Goal: Information Seeking & Learning: Learn about a topic

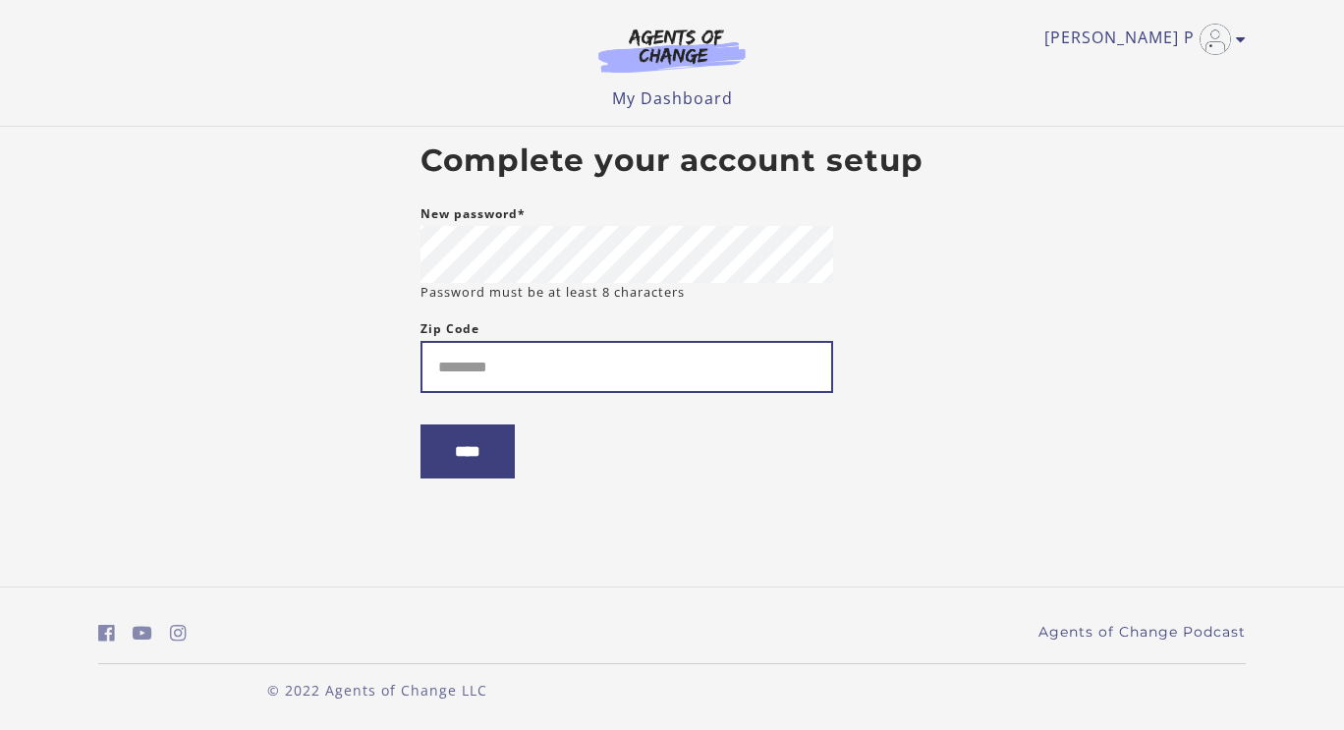
click at [502, 378] on input "Zip Code" at bounding box center [627, 367] width 413 height 52
type input "*****"
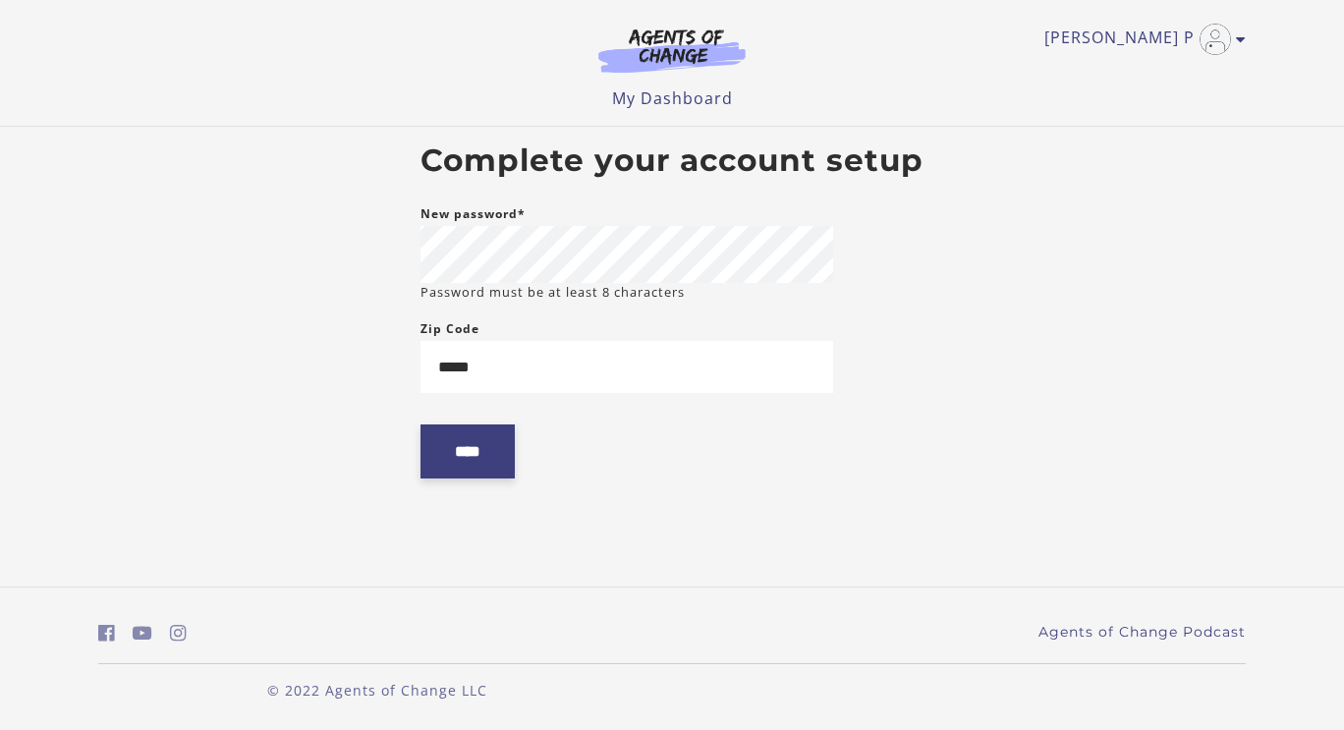
click at [485, 467] on input "****" at bounding box center [468, 451] width 94 height 54
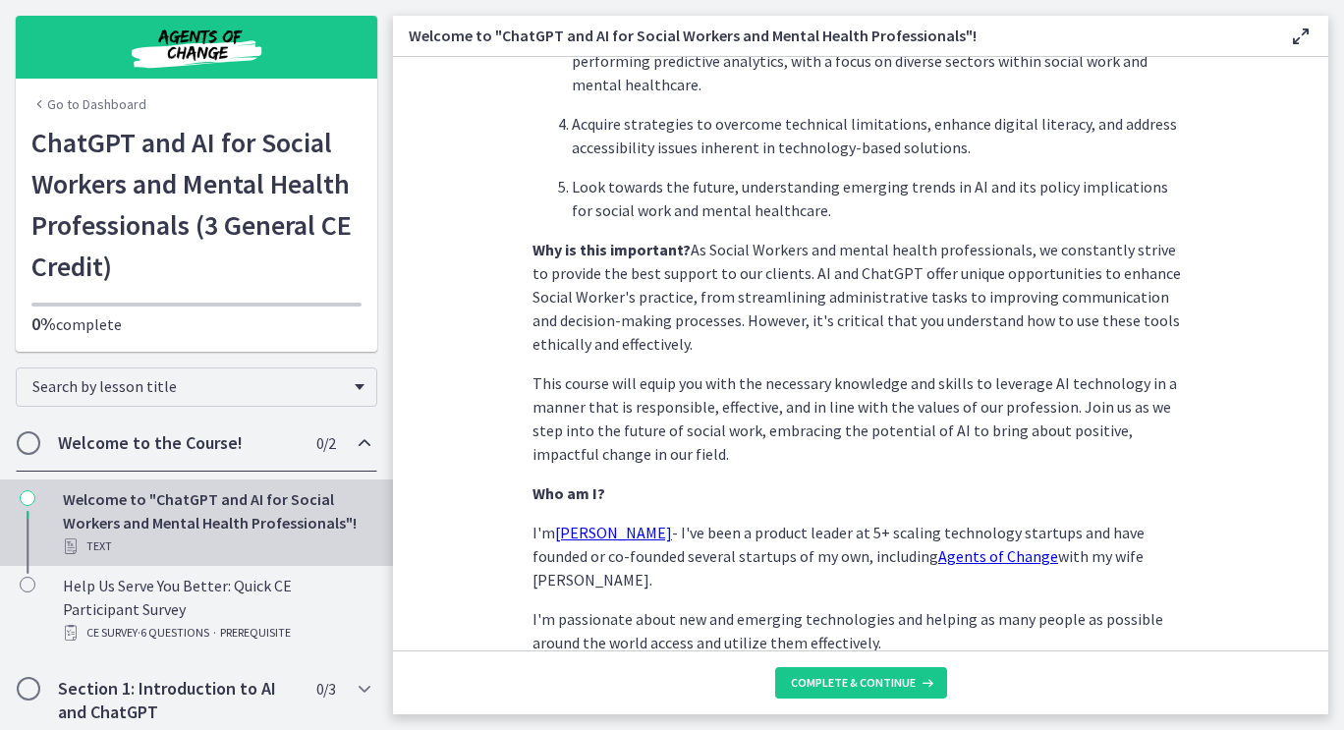
click at [61, 102] on link "Go to Dashboard" at bounding box center [88, 104] width 115 height 20
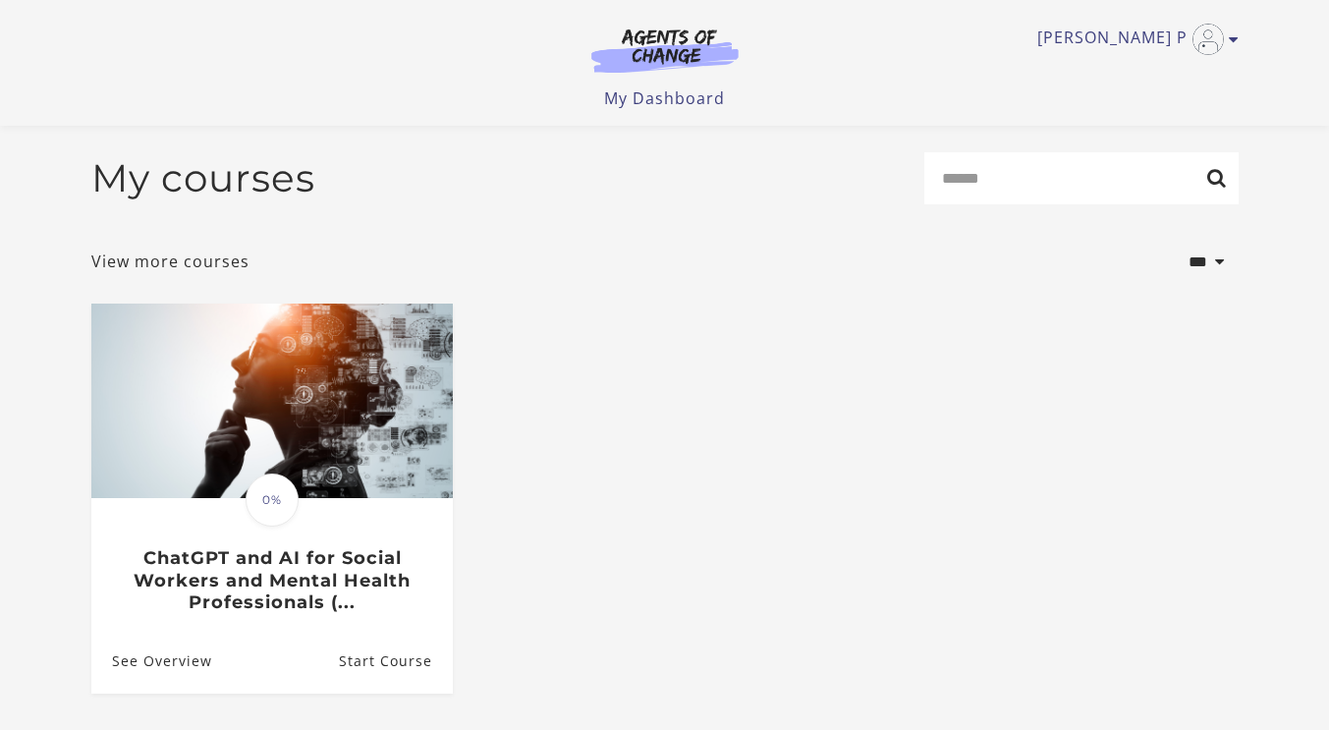
scroll to position [174, 0]
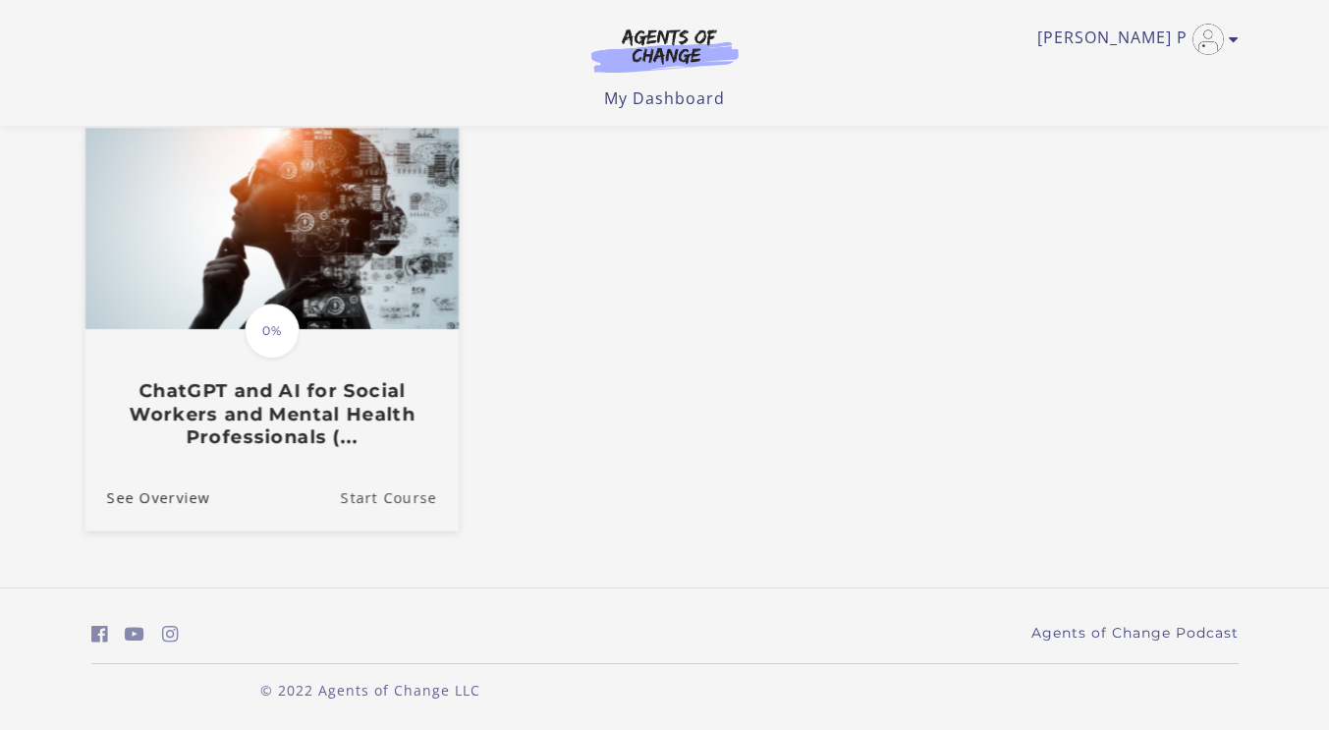
click at [353, 496] on link "Start Course" at bounding box center [399, 498] width 118 height 66
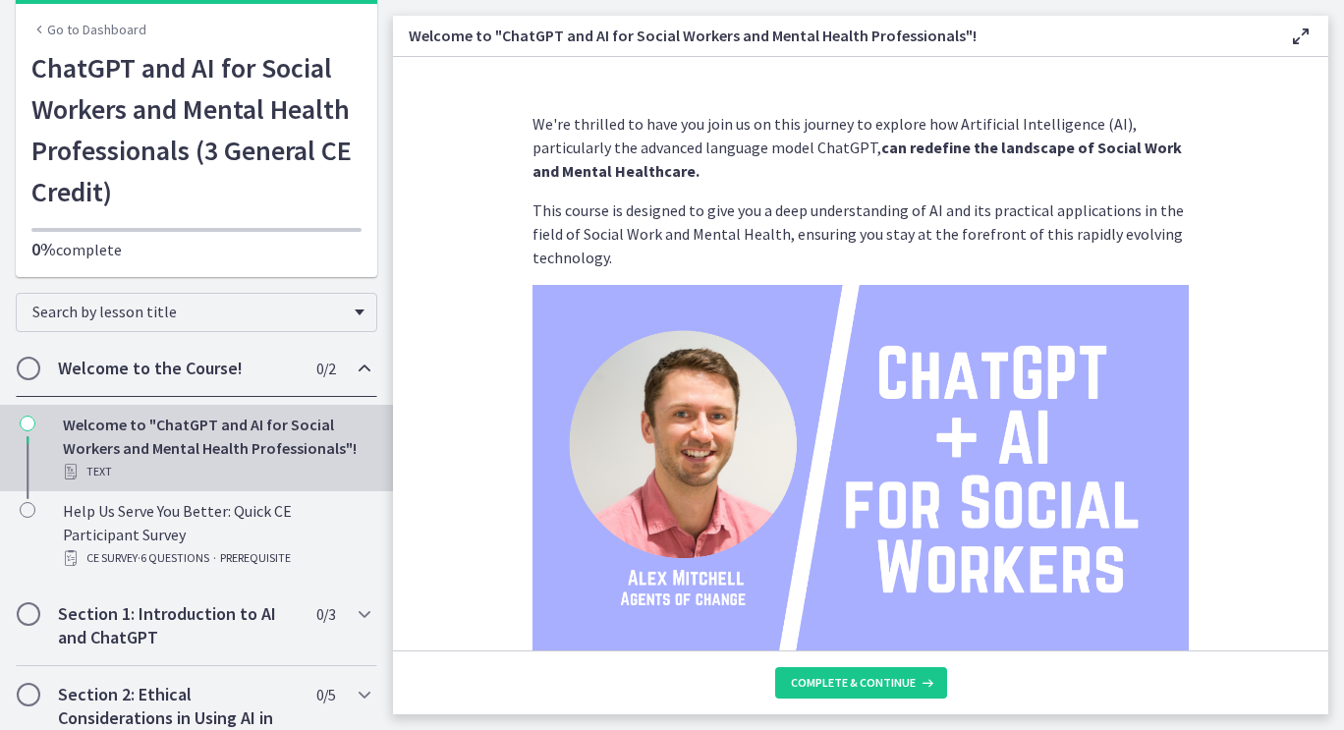
scroll to position [98, 0]
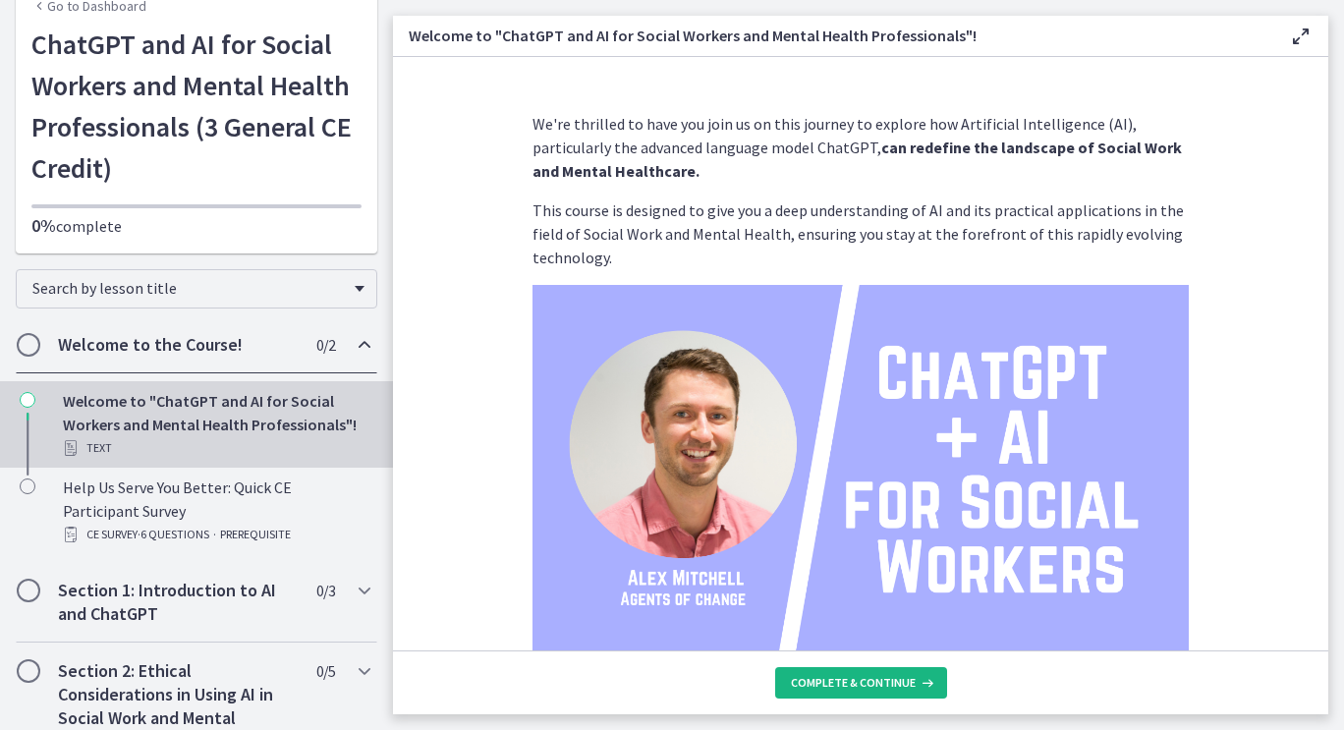
click at [832, 690] on span "Complete & continue" at bounding box center [853, 683] width 125 height 16
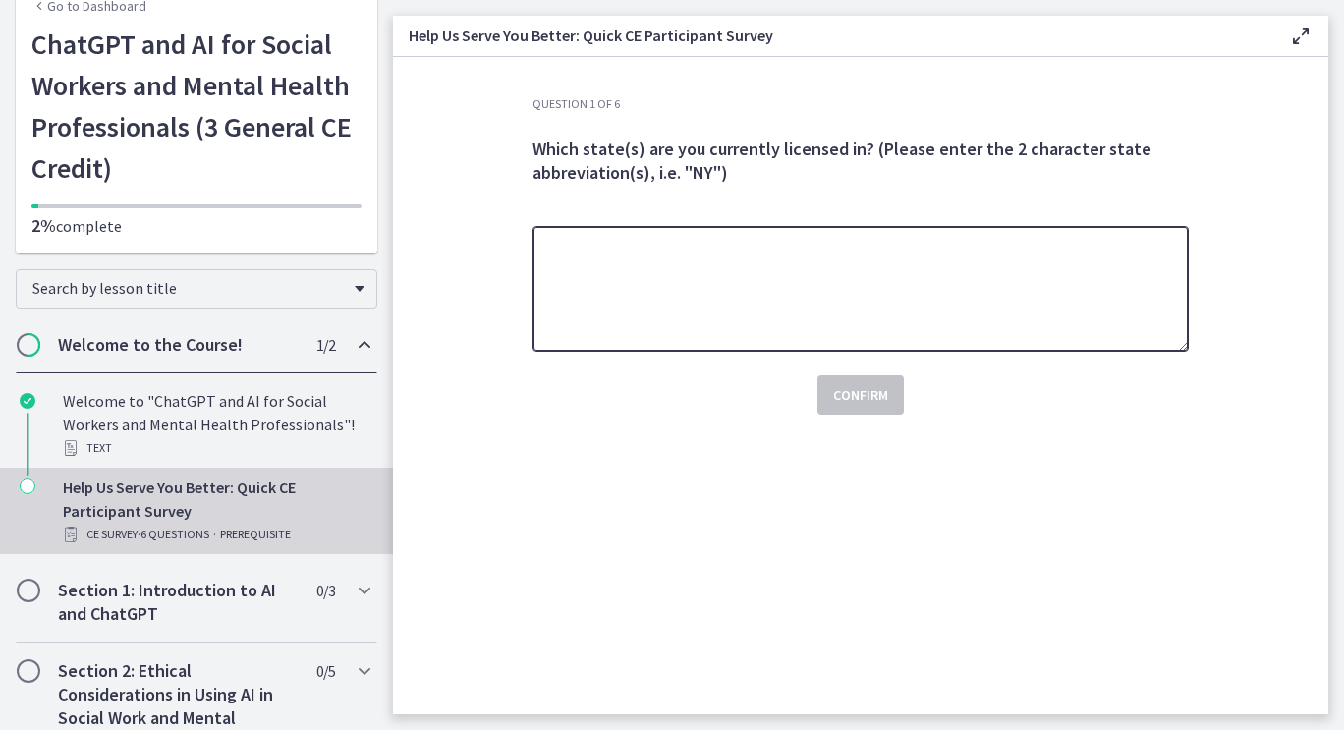
click at [702, 289] on textarea at bounding box center [861, 289] width 656 height 126
type textarea "*"
type textarea "** **"
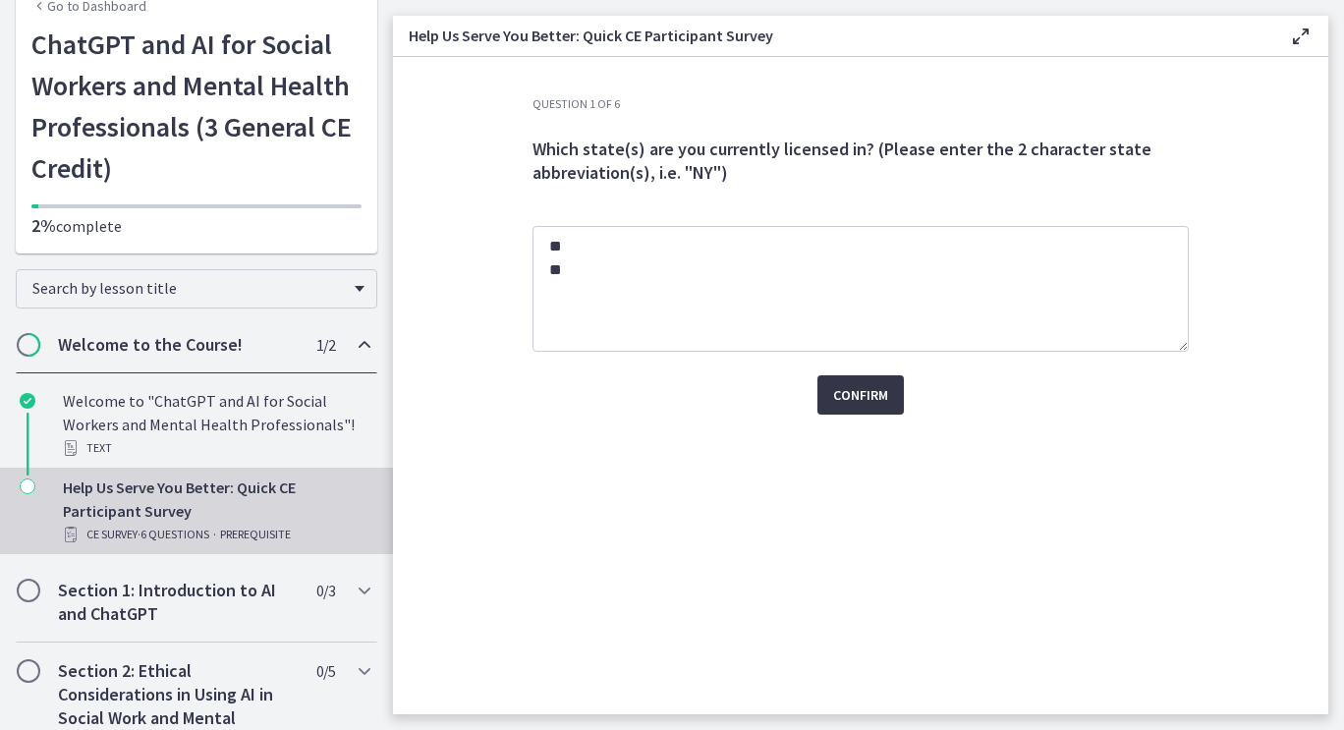
click at [842, 386] on span "Confirm" at bounding box center [860, 395] width 55 height 24
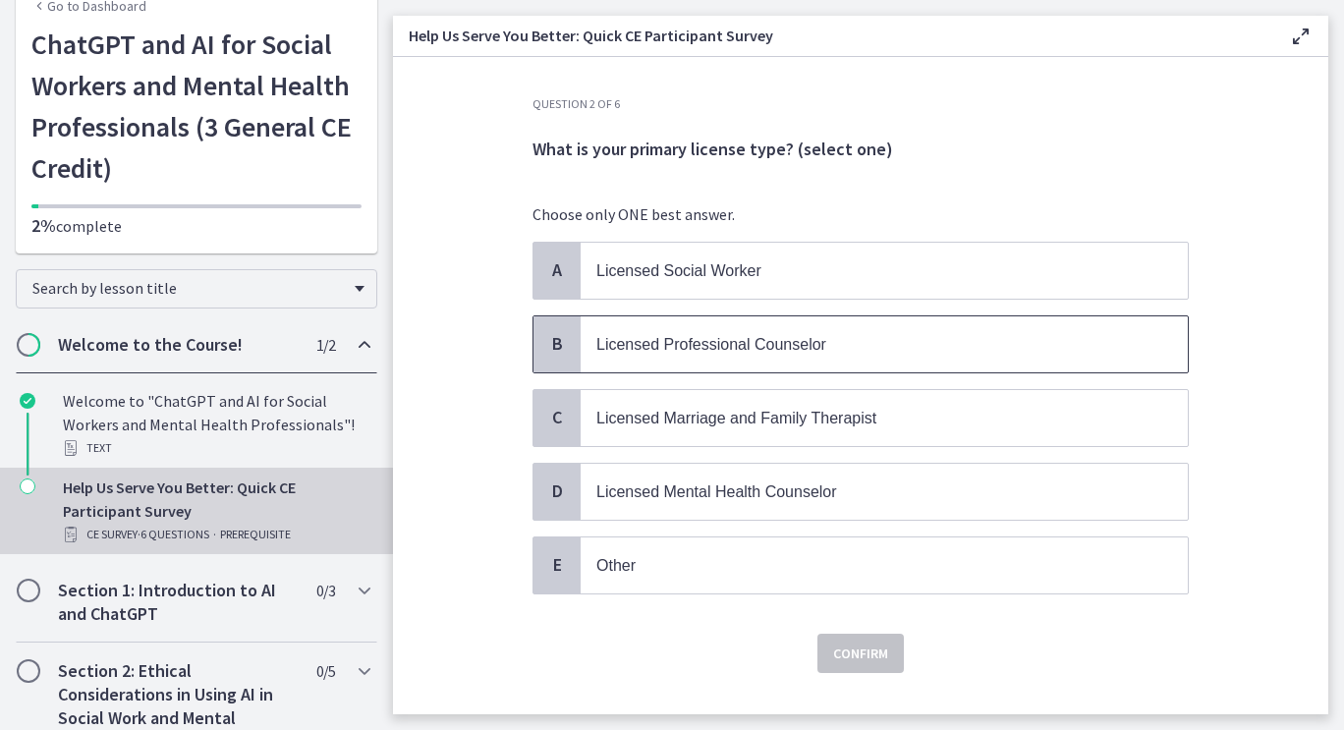
click at [771, 352] on p "Licensed Professional Counselor" at bounding box center [864, 344] width 536 height 25
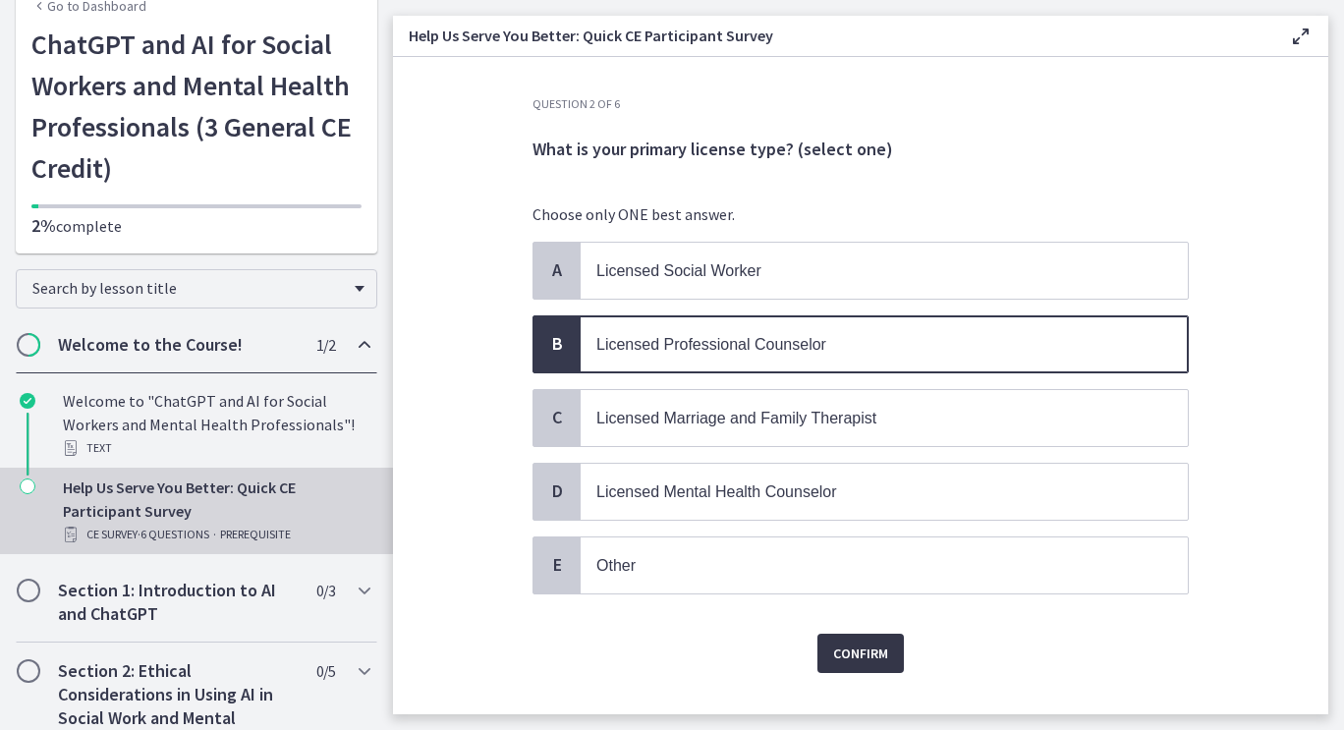
click at [854, 652] on span "Confirm" at bounding box center [860, 654] width 55 height 24
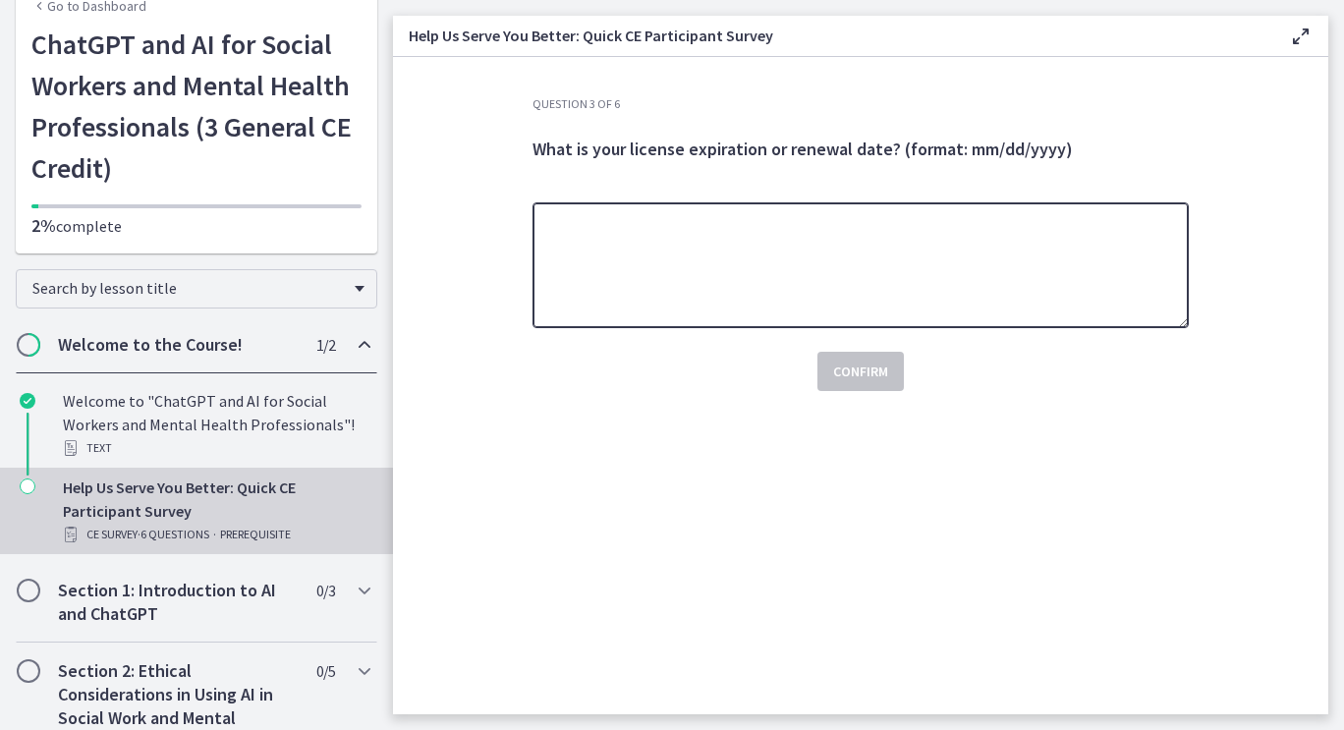
click at [680, 262] on textarea at bounding box center [861, 265] width 656 height 126
type textarea "**********"
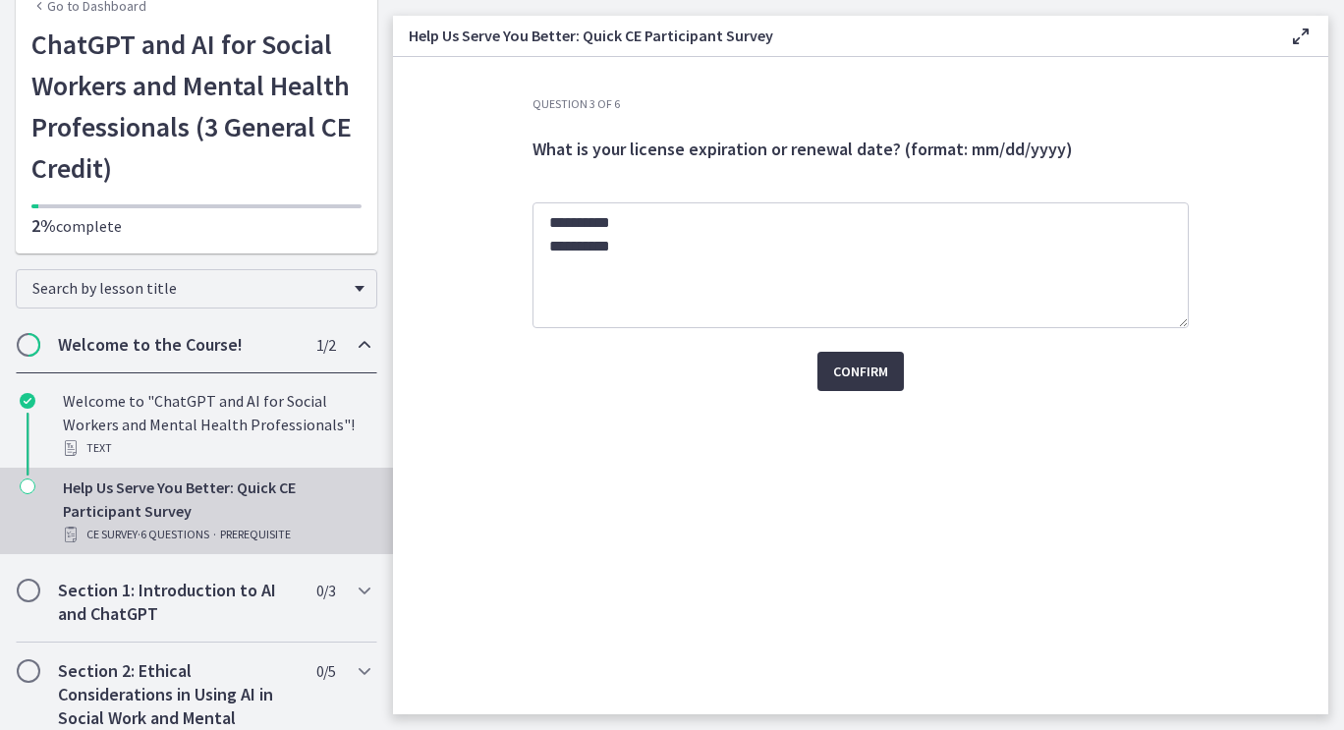
click at [857, 365] on span "Confirm" at bounding box center [860, 372] width 55 height 24
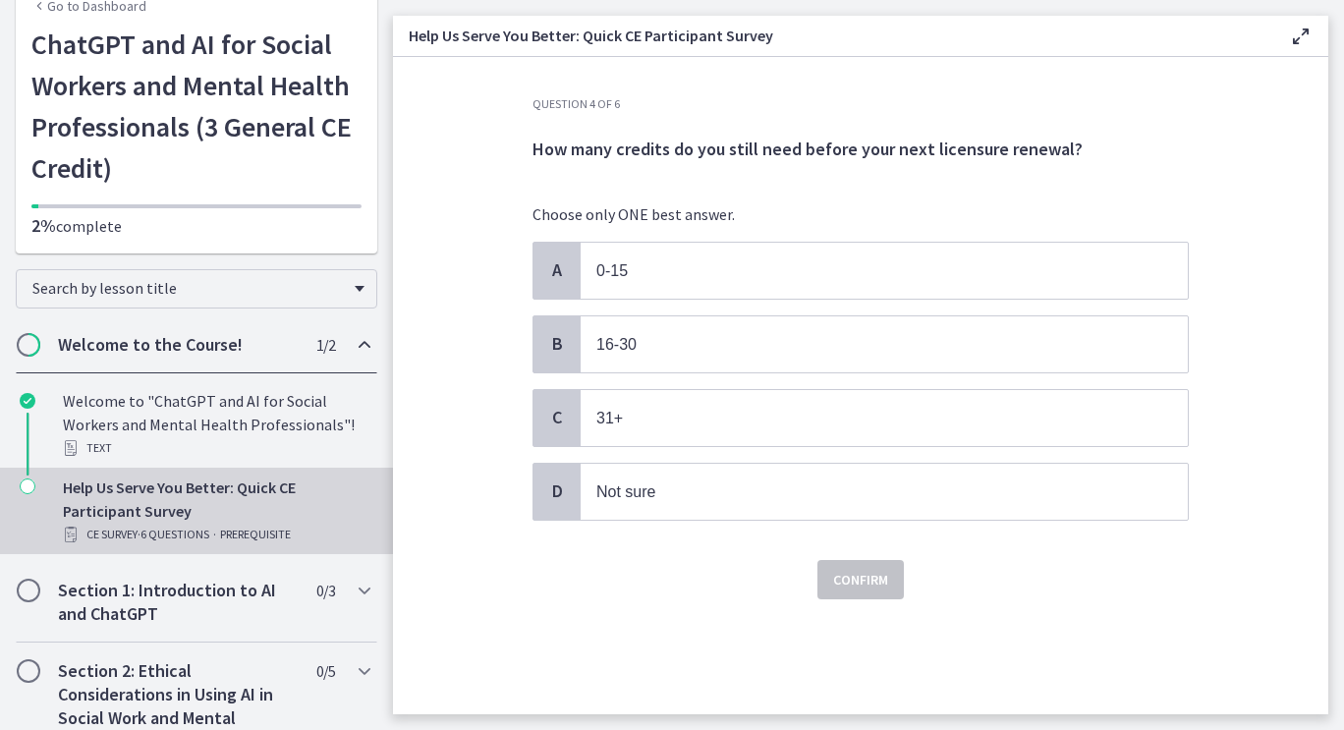
drag, startPoint x: 688, startPoint y: 542, endPoint x: 684, endPoint y: 527, distance: 16.2
click at [688, 541] on div "Confirm" at bounding box center [861, 567] width 656 height 63
click at [682, 498] on p "Not sure" at bounding box center [864, 492] width 536 height 25
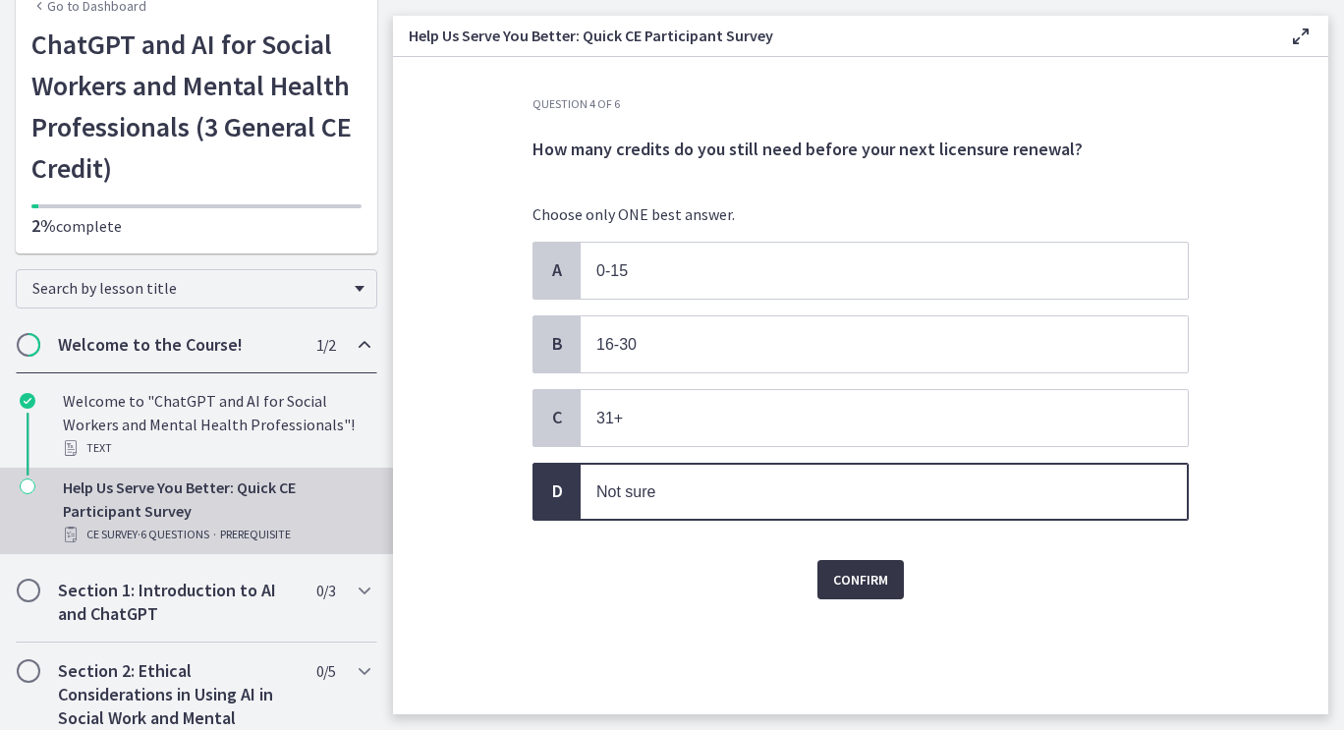
click at [895, 579] on button "Confirm" at bounding box center [861, 579] width 86 height 39
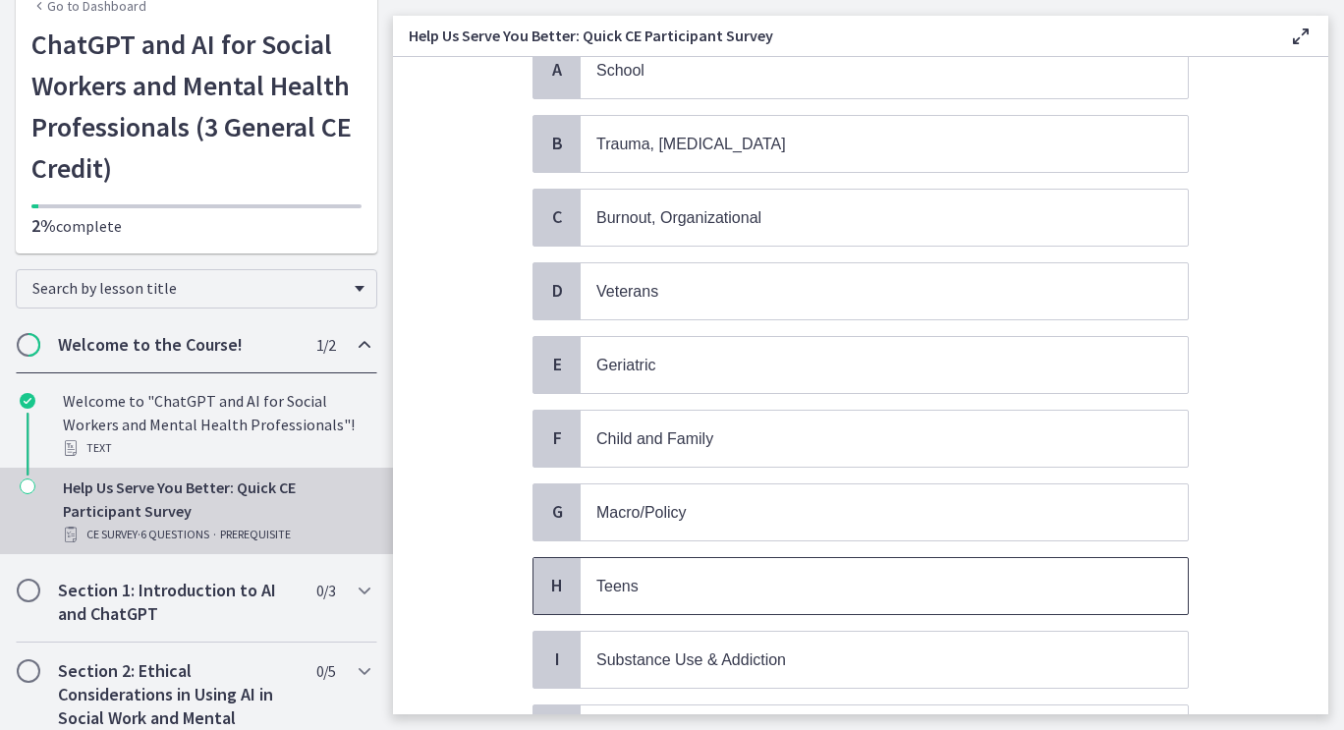
scroll to position [295, 0]
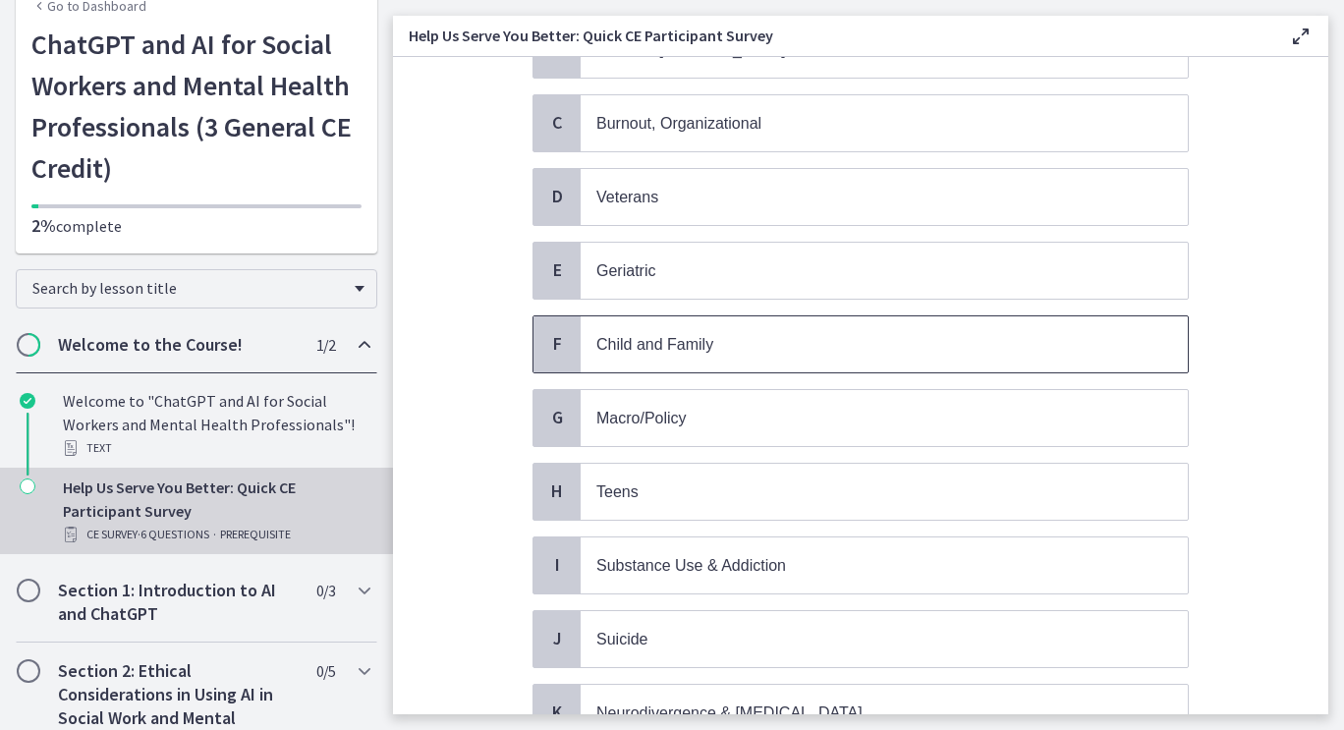
click at [724, 332] on p "Child and Family" at bounding box center [864, 344] width 536 height 25
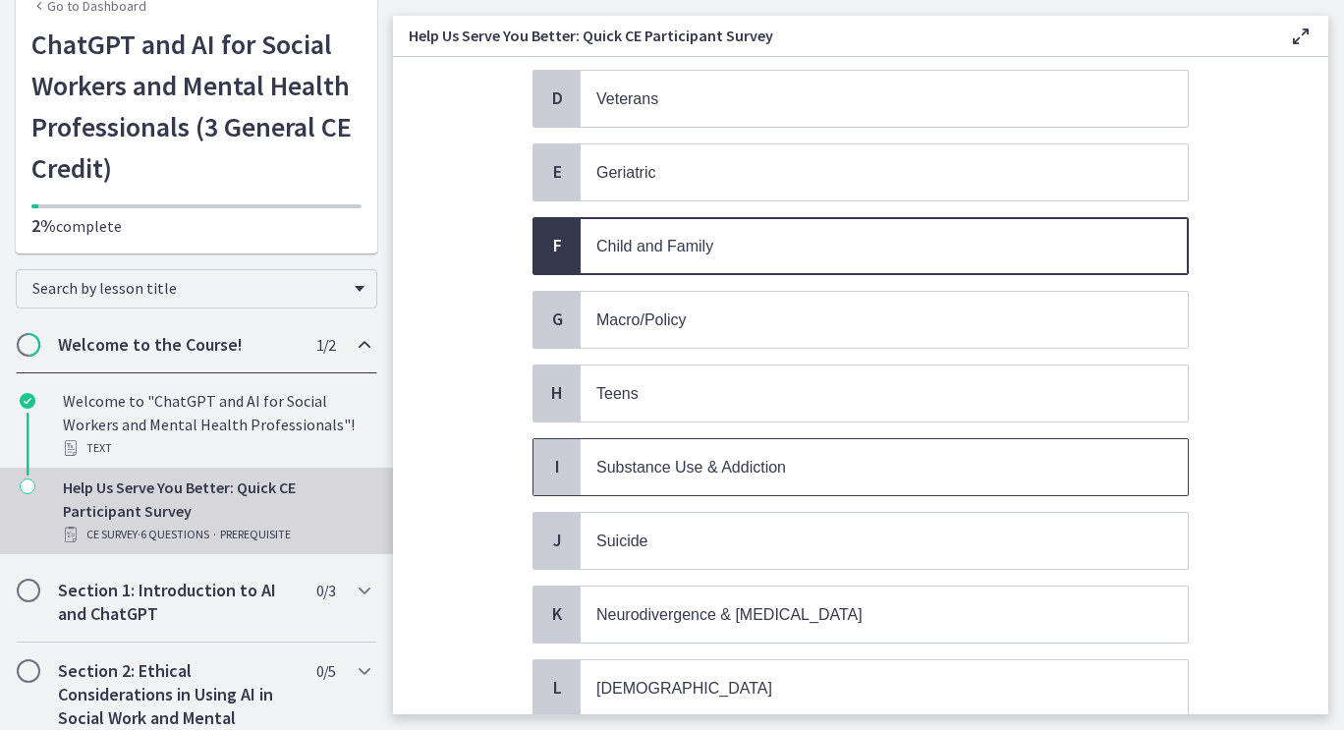
scroll to position [491, 0]
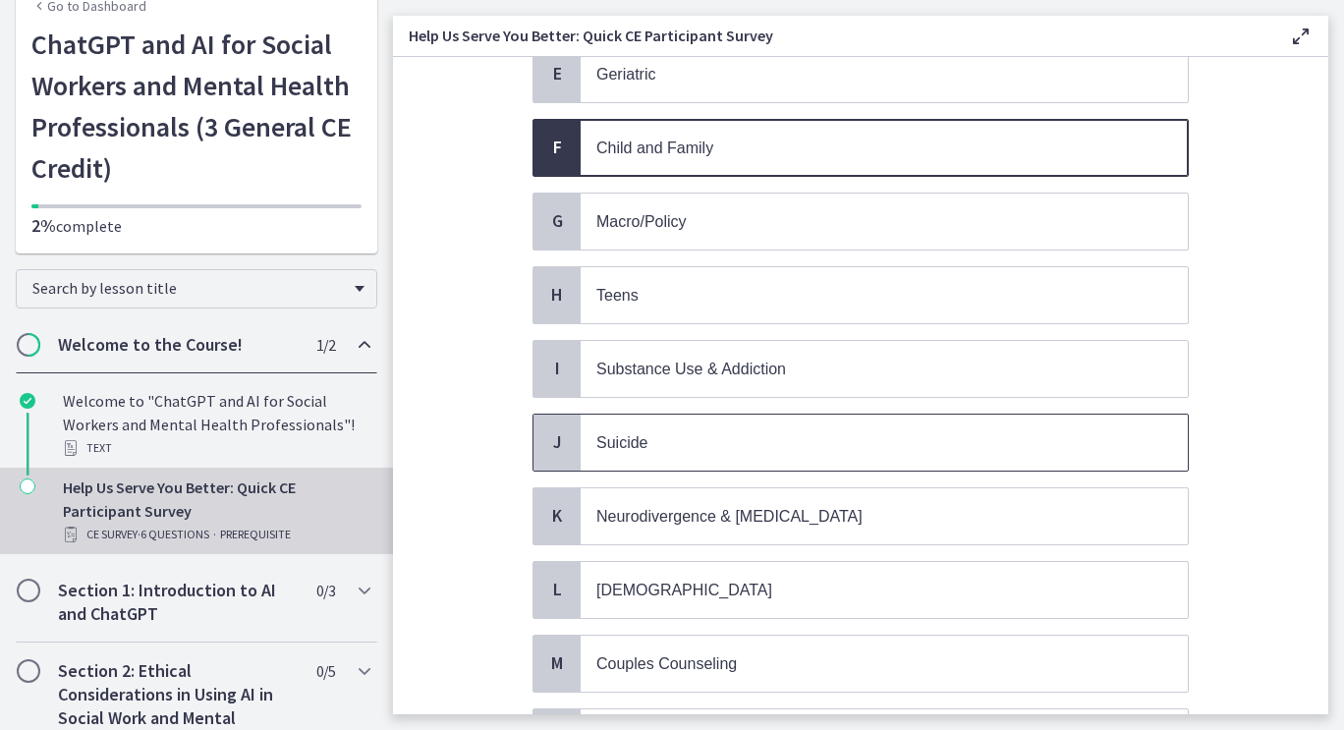
click at [730, 442] on p "Suicide" at bounding box center [864, 442] width 536 height 25
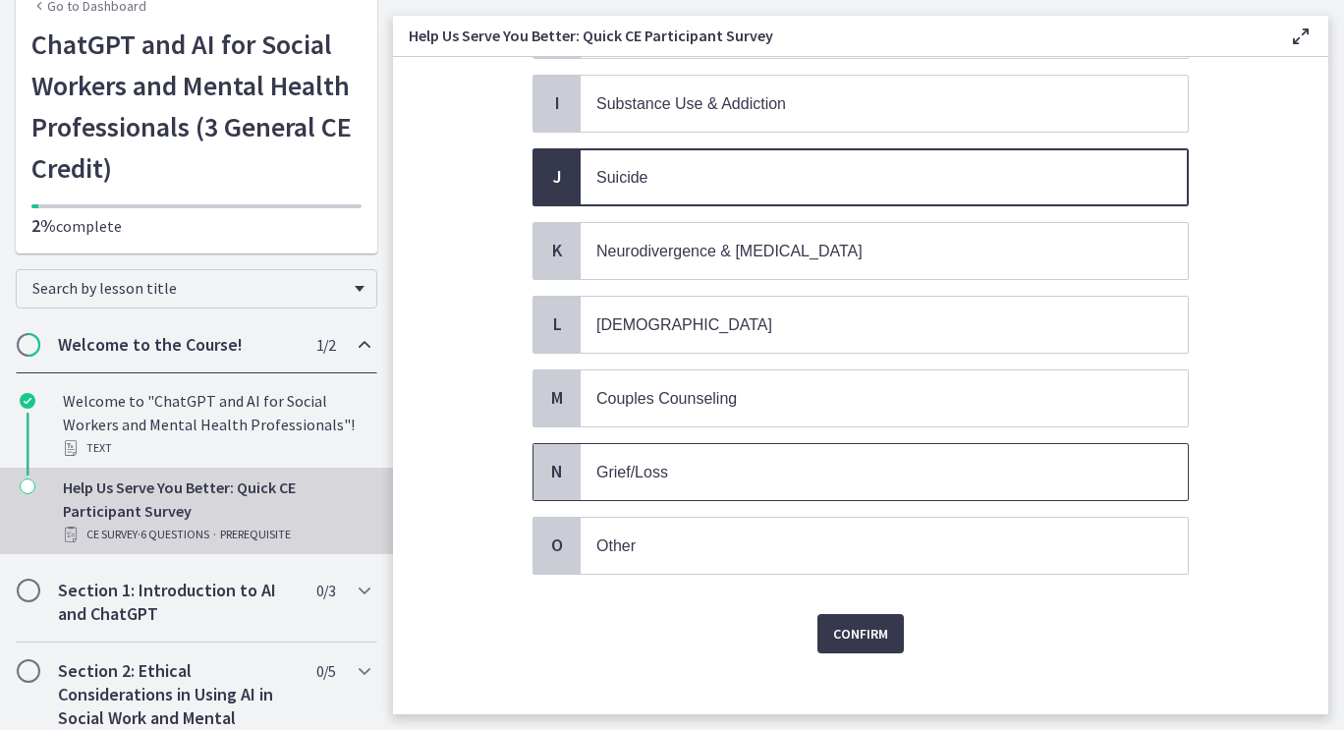
scroll to position [760, 0]
click at [732, 469] on span "Grief/Loss" at bounding box center [884, 469] width 607 height 56
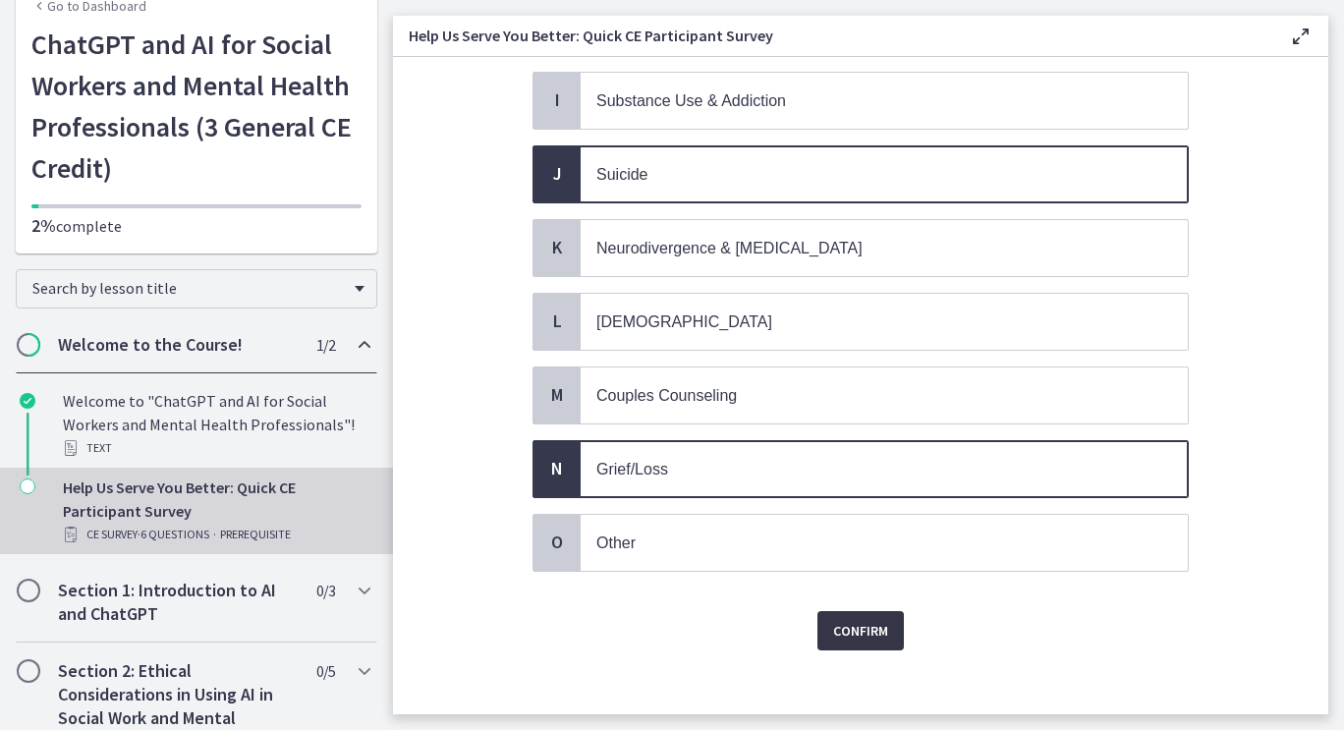
click at [878, 619] on span "Confirm" at bounding box center [860, 631] width 55 height 24
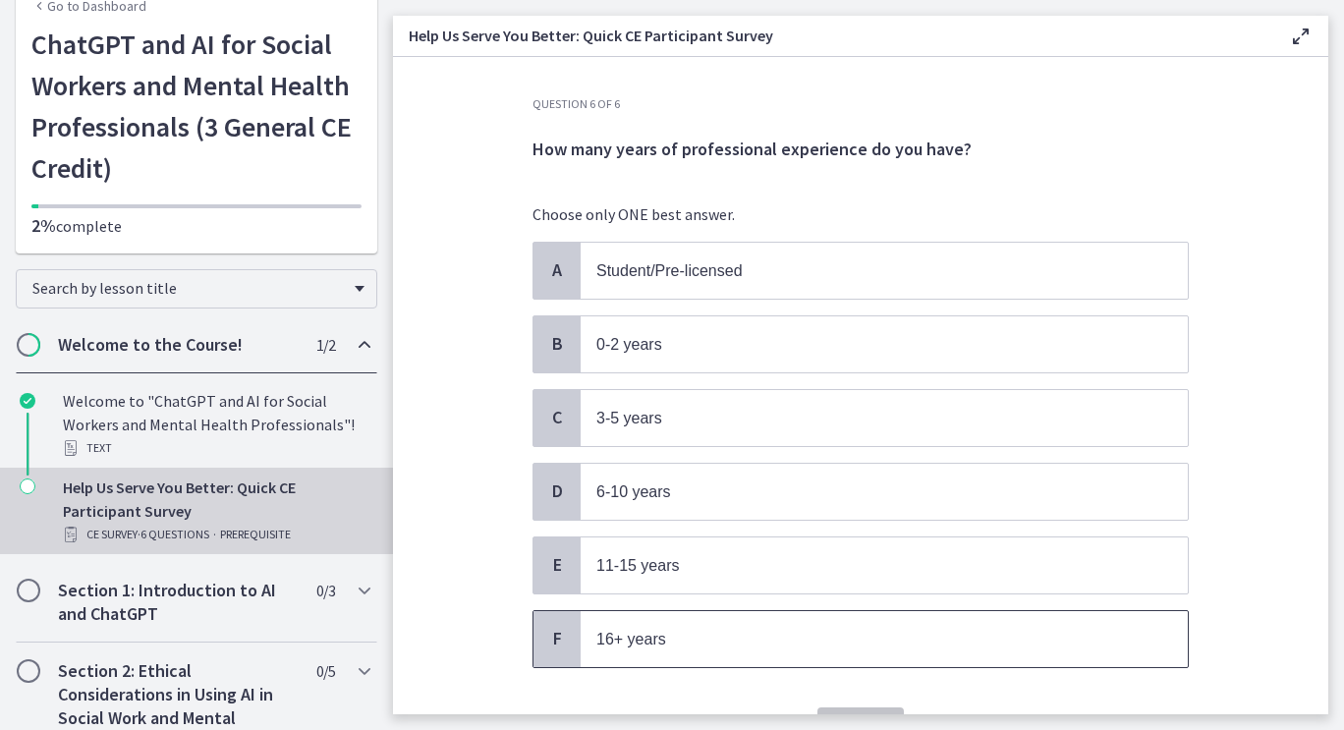
click at [701, 637] on p "16+ years" at bounding box center [864, 639] width 536 height 25
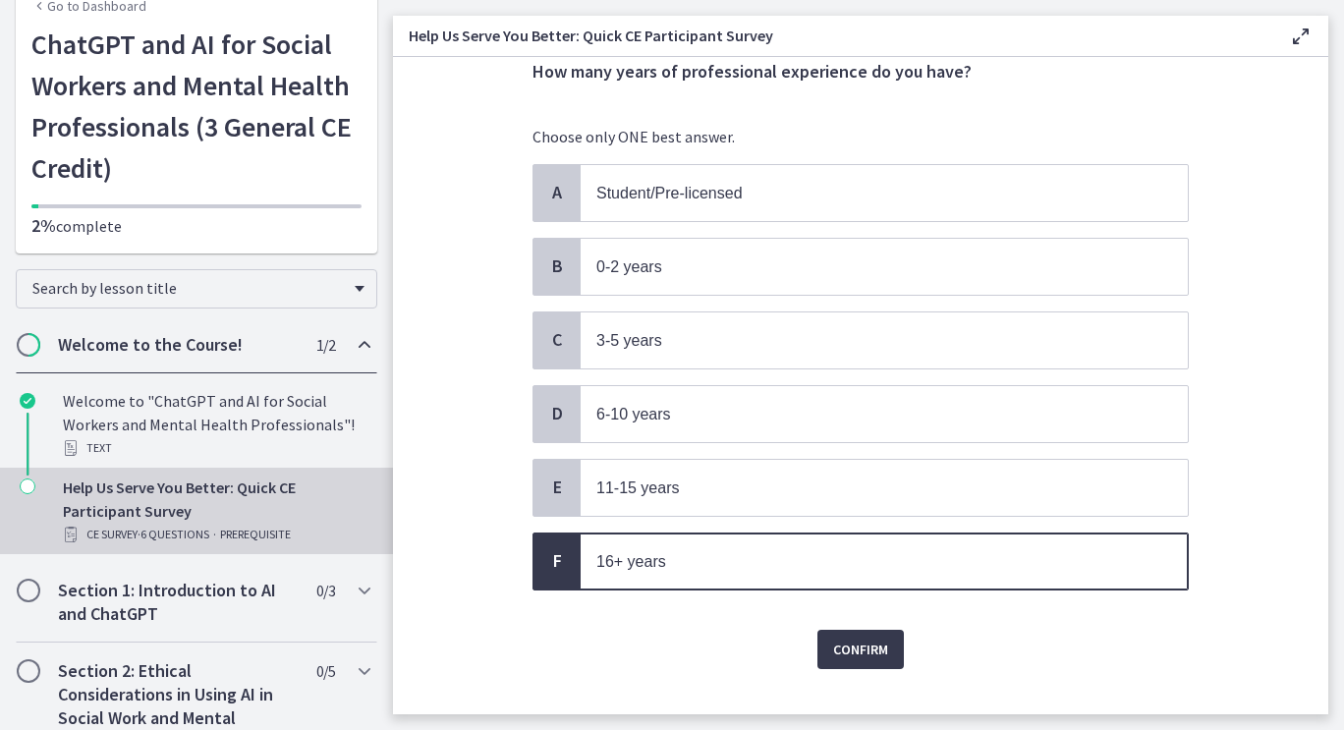
scroll to position [105, 0]
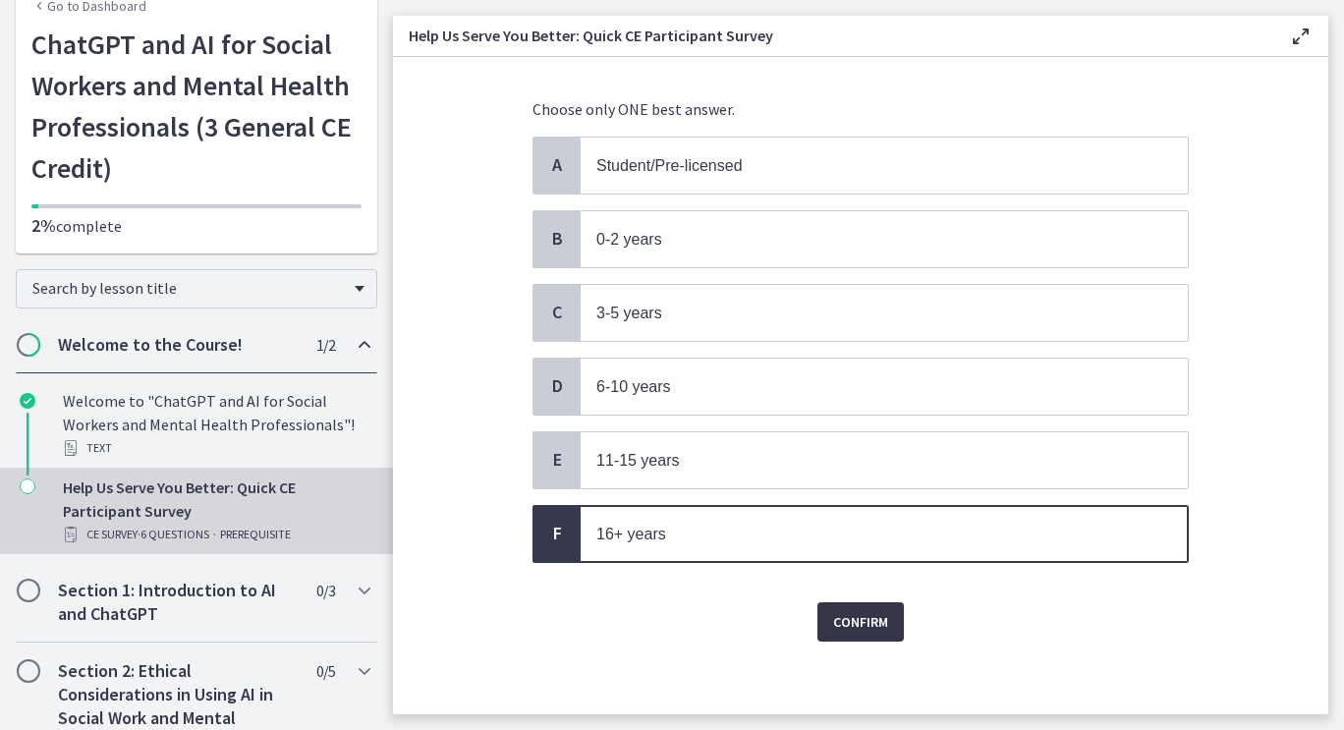
click at [861, 621] on span "Confirm" at bounding box center [860, 622] width 55 height 24
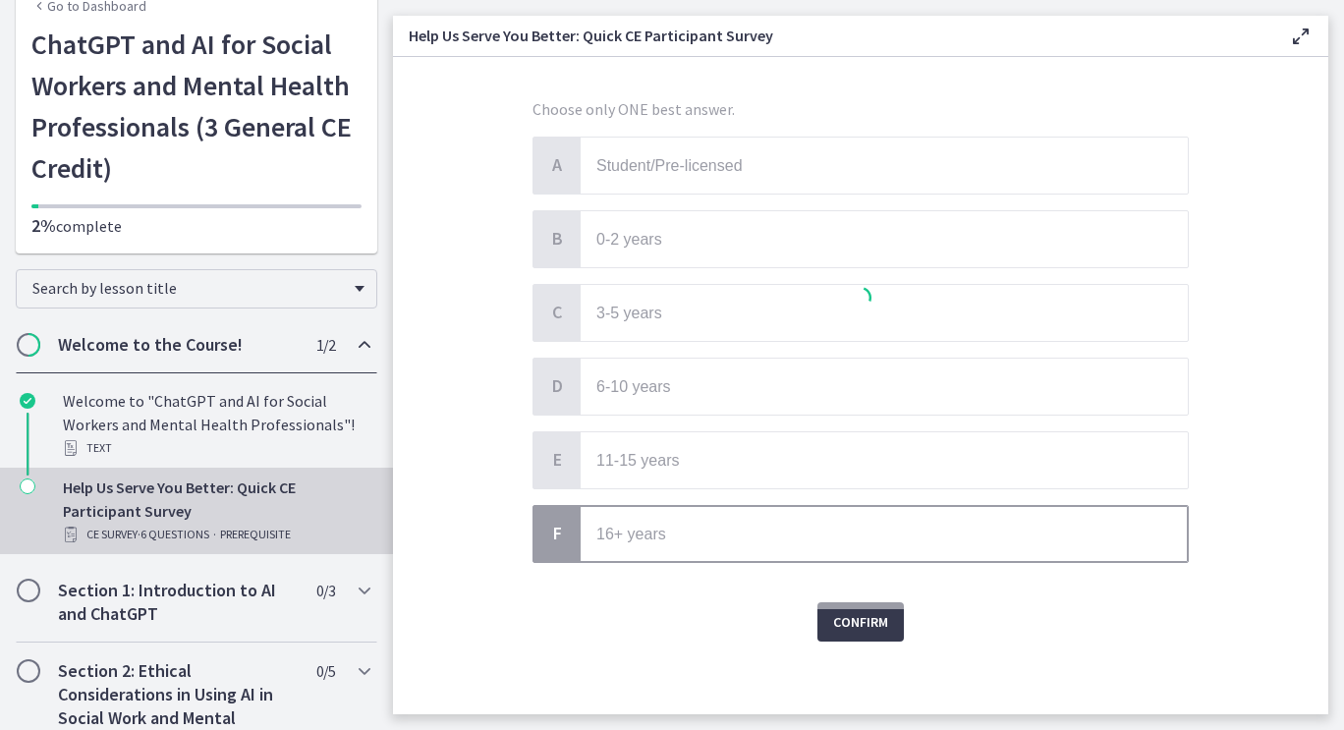
scroll to position [0, 0]
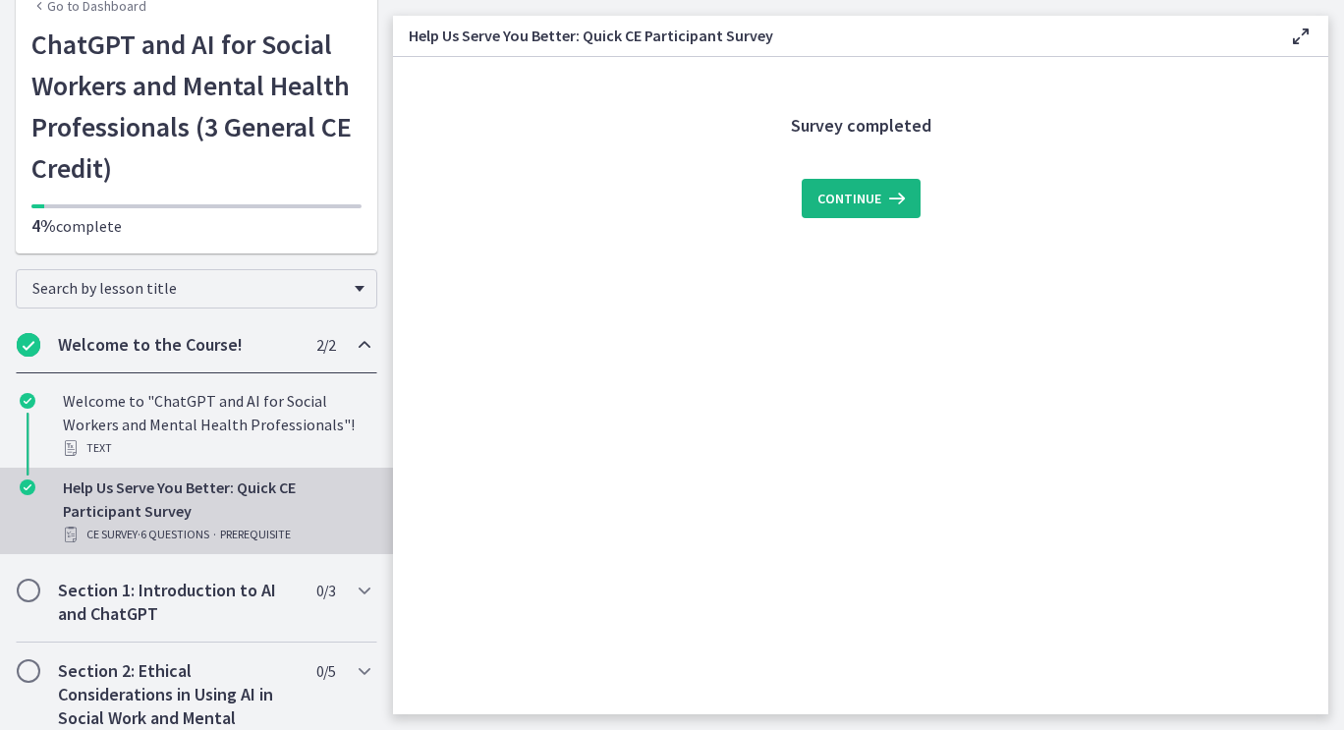
click at [844, 202] on span "Continue" at bounding box center [850, 199] width 64 height 24
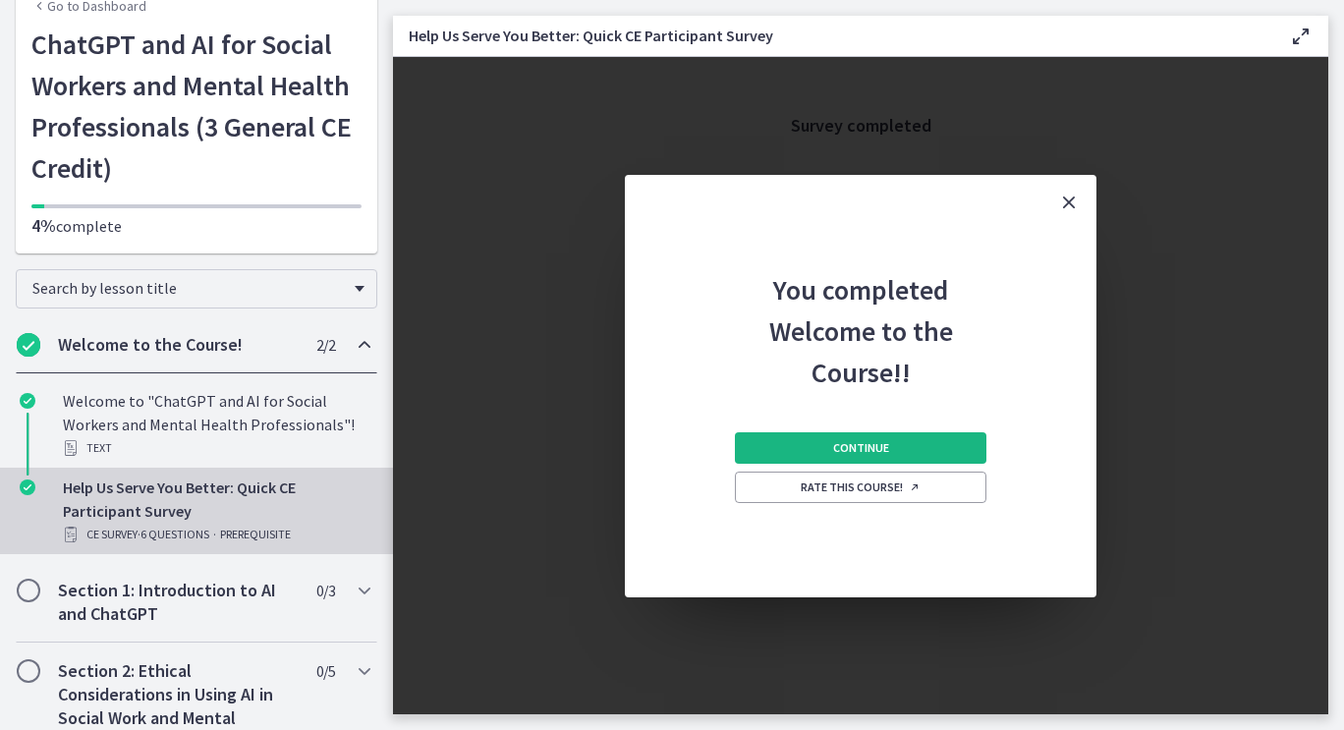
click at [866, 446] on span "Continue" at bounding box center [861, 448] width 56 height 16
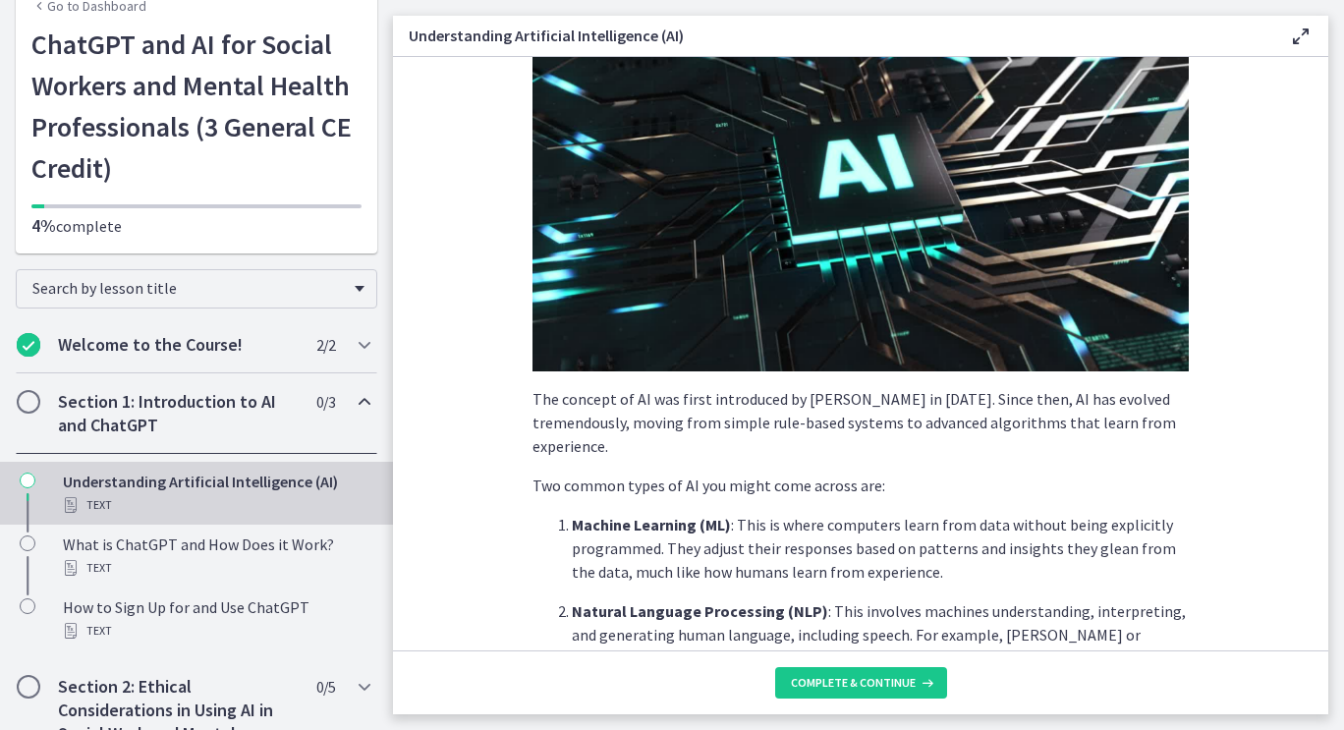
scroll to position [393, 0]
